Goal: Task Accomplishment & Management: Use online tool/utility

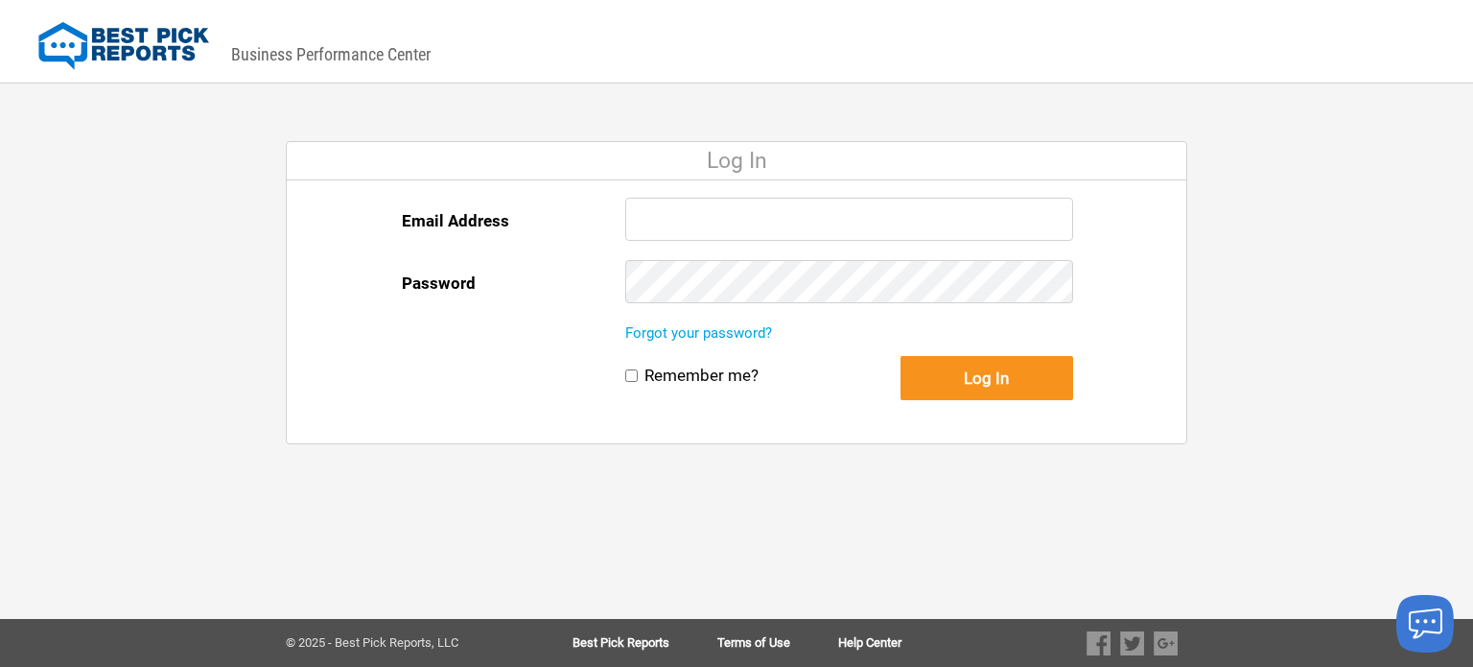
type input "[EMAIL_ADDRESS][DOMAIN_NAME]"
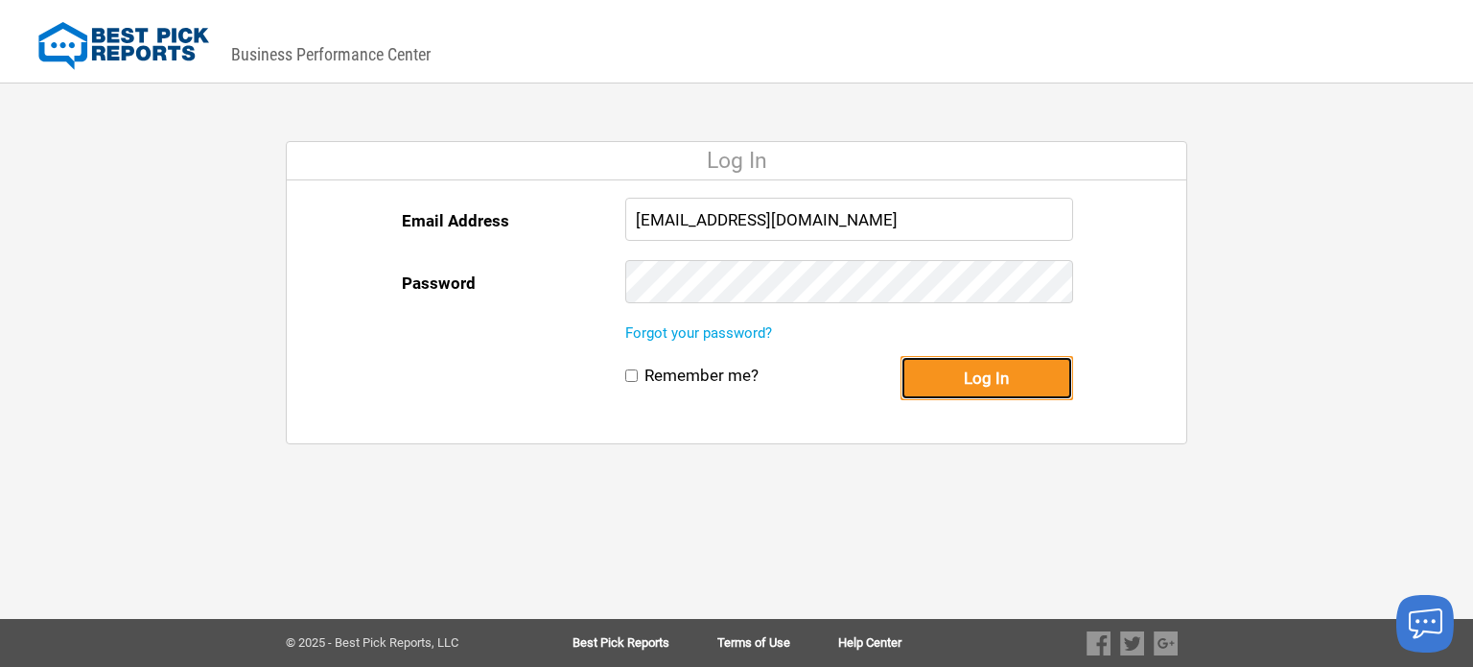
click at [958, 364] on button "Log In" at bounding box center [987, 378] width 173 height 44
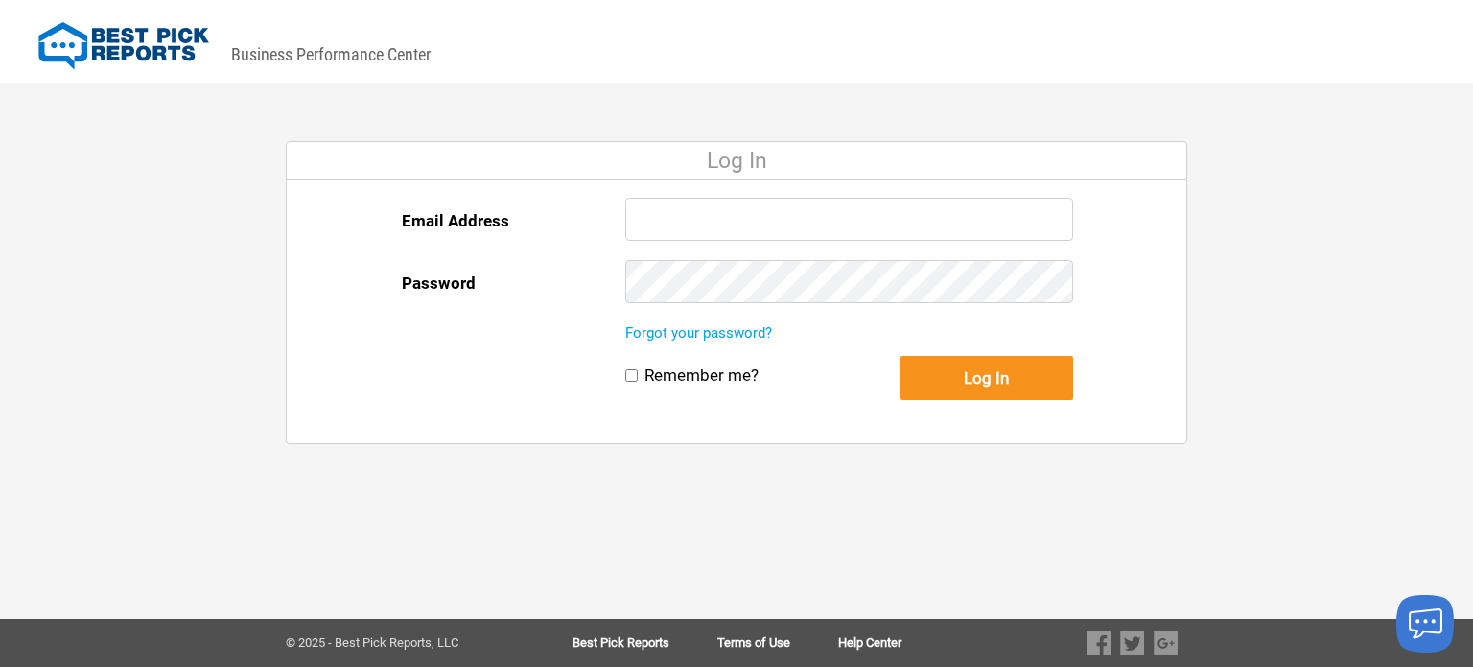
type input "[EMAIL_ADDRESS][DOMAIN_NAME]"
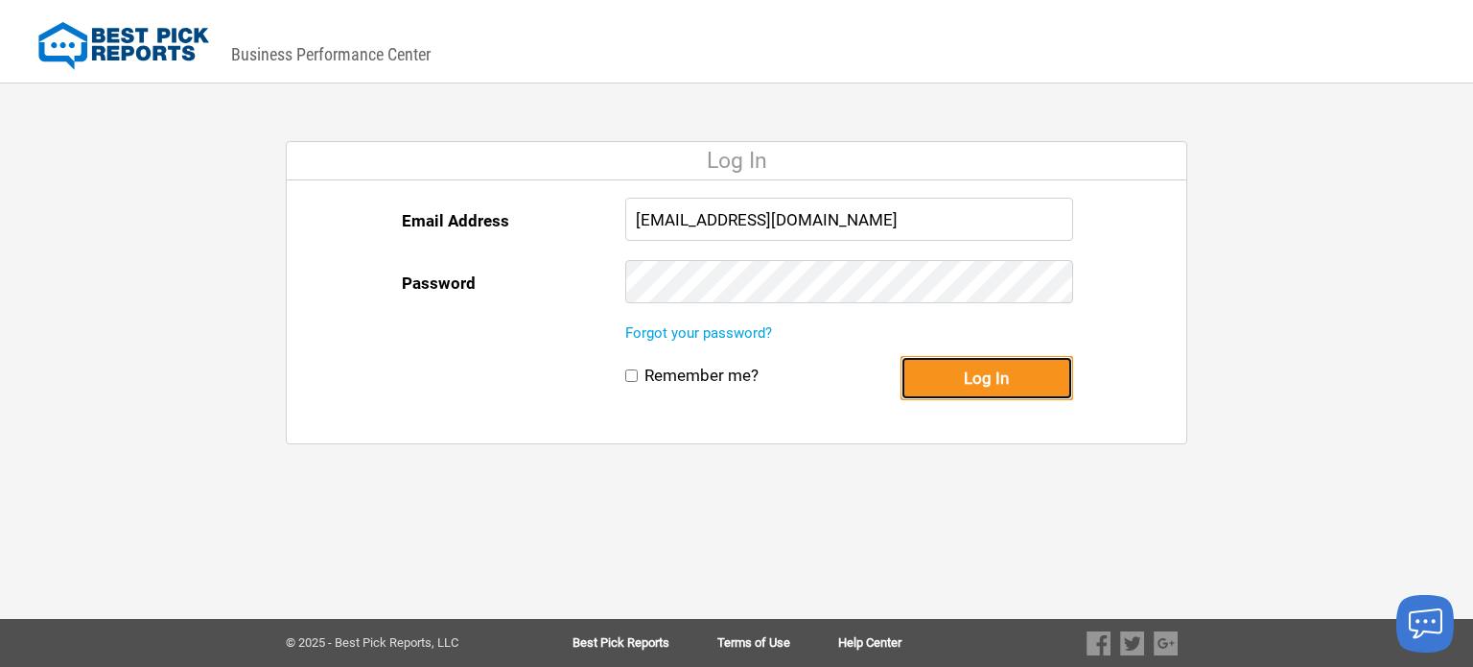
click at [1024, 375] on button "Log In" at bounding box center [987, 378] width 173 height 44
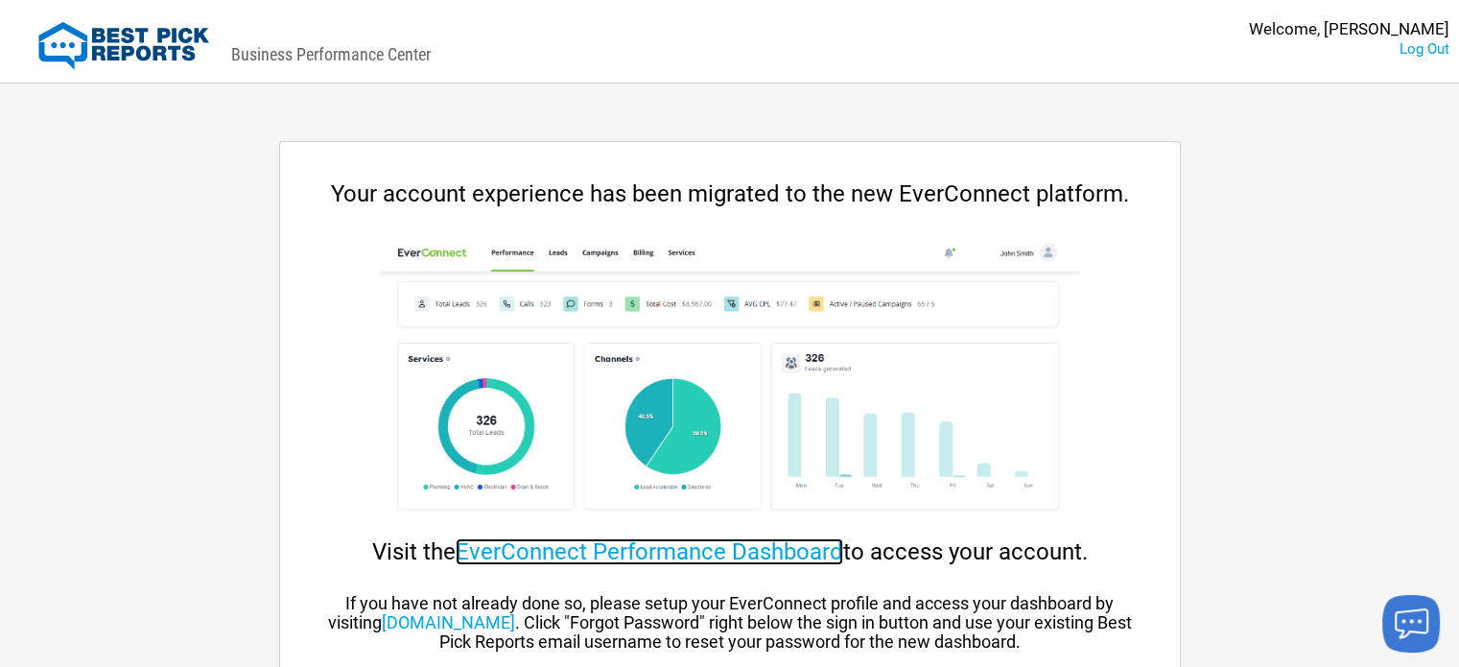
click at [764, 554] on link "EverConnect Performance Dashboard" at bounding box center [649, 551] width 387 height 27
